Goal: Task Accomplishment & Management: Complete application form

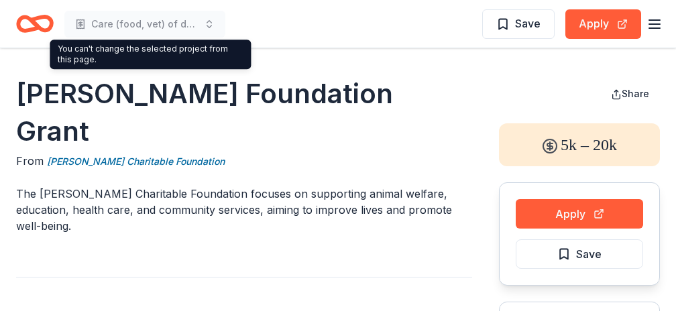
scroll to position [1208, 0]
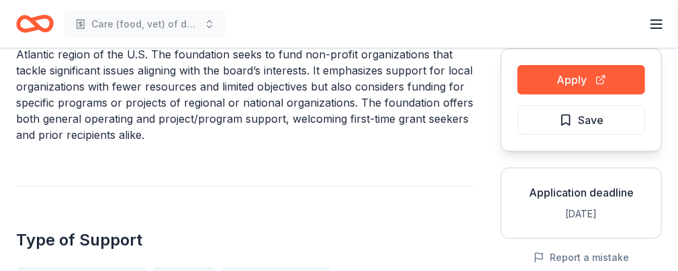
scroll to position [67, 0]
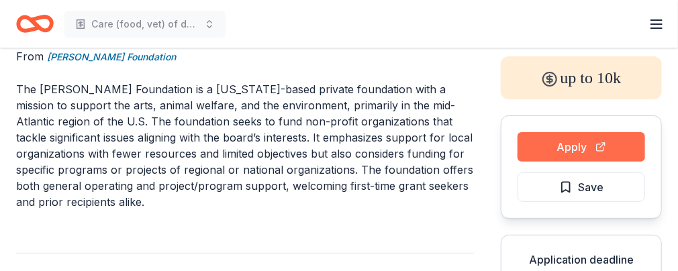
click at [538, 137] on button "Apply" at bounding box center [581, 147] width 128 height 30
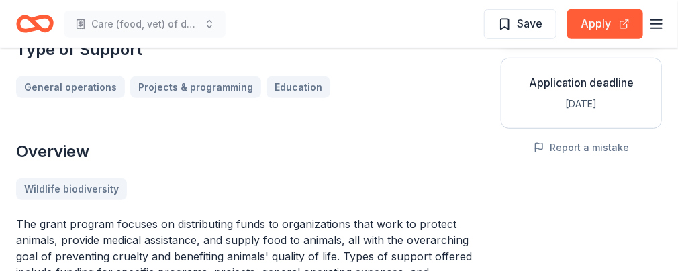
scroll to position [268, 0]
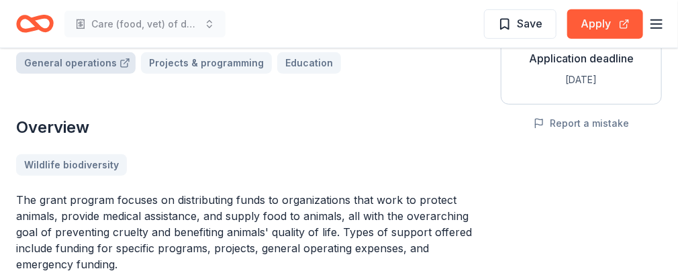
click at [89, 74] on link "General operations" at bounding box center [75, 62] width 119 height 21
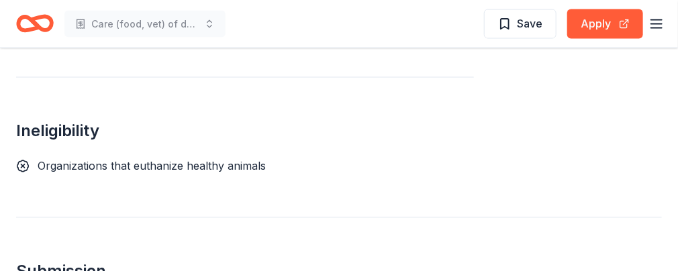
scroll to position [805, 0]
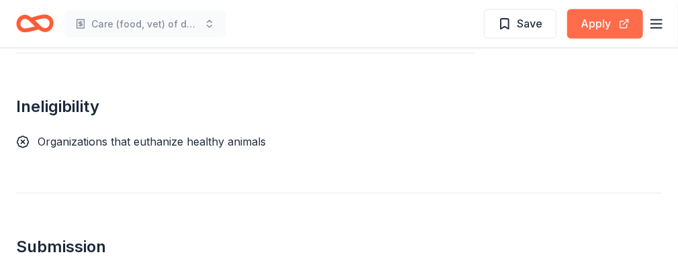
click at [599, 24] on button "Apply" at bounding box center [605, 24] width 76 height 30
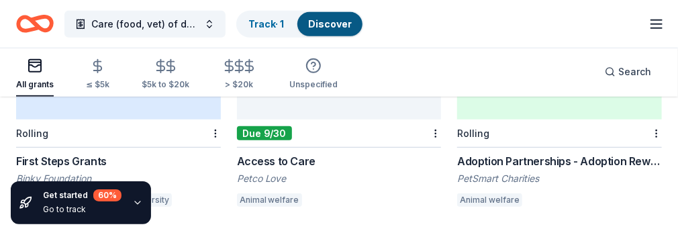
scroll to position [201, 0]
